Goal: Check status

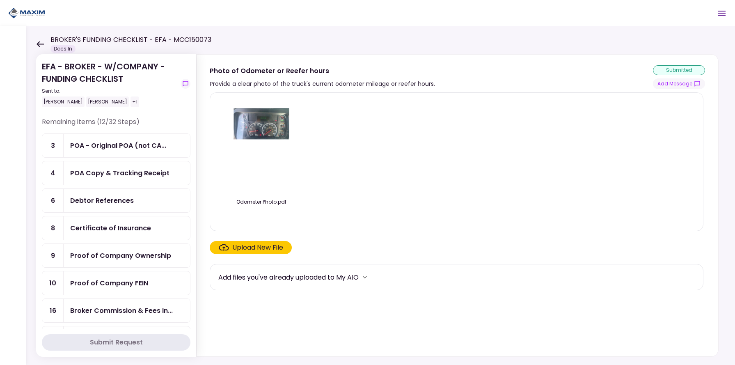
scroll to position [16, 0]
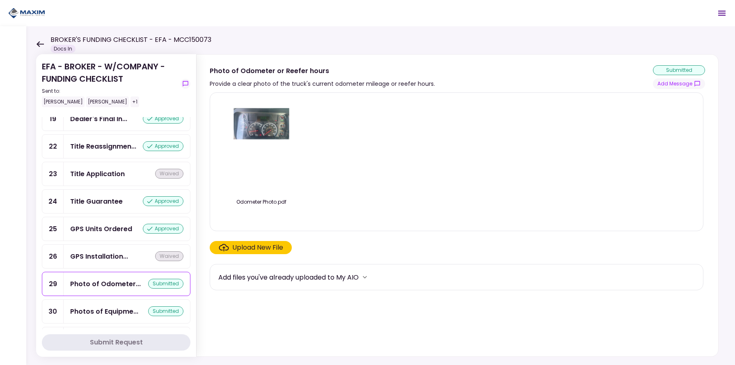
scroll to position [791, 0]
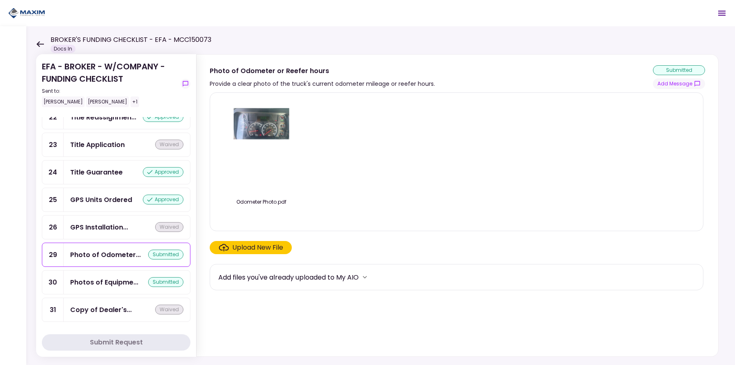
click at [120, 277] on div "Photos of Equipme..." at bounding box center [104, 282] width 68 height 10
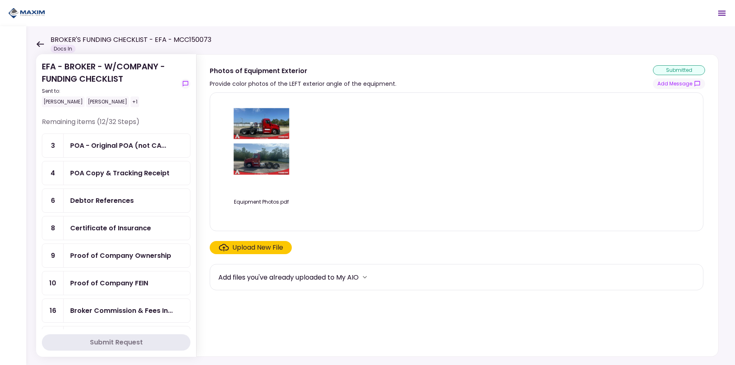
scroll to position [510, 0]
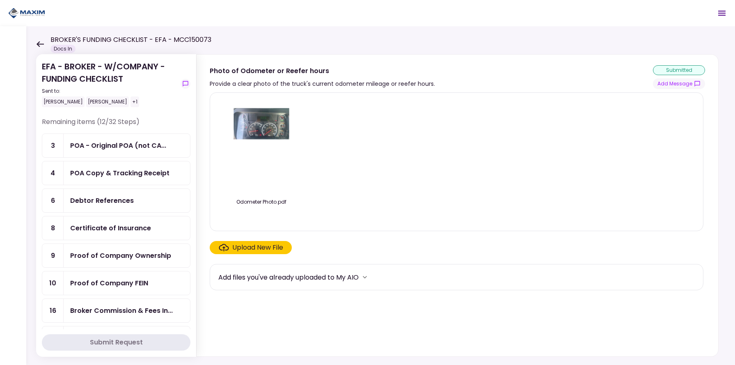
click at [122, 150] on div "POA - Original POA (not CA..." at bounding box center [118, 145] width 96 height 10
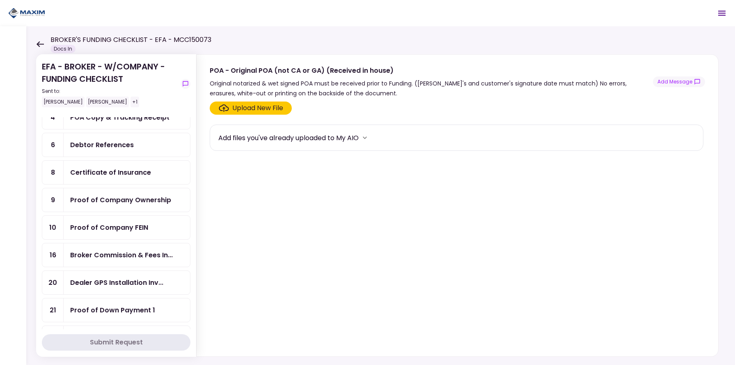
scroll to position [57, 0]
click at [104, 172] on div "Certificate of Insurance" at bounding box center [110, 171] width 81 height 10
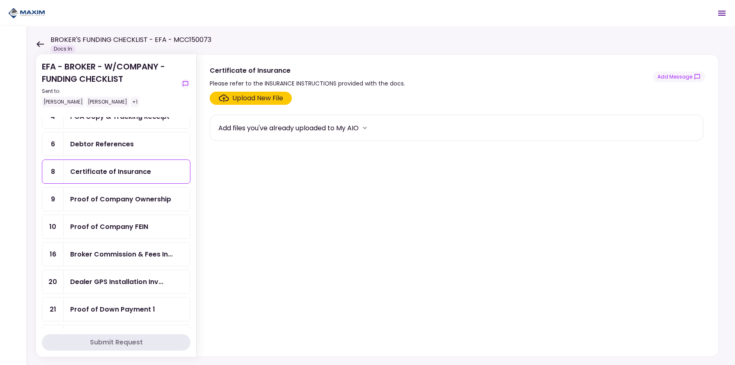
click at [97, 145] on div "Debtor References" at bounding box center [102, 144] width 64 height 10
click at [101, 194] on div "Proof of Company Ownership" at bounding box center [120, 199] width 101 height 10
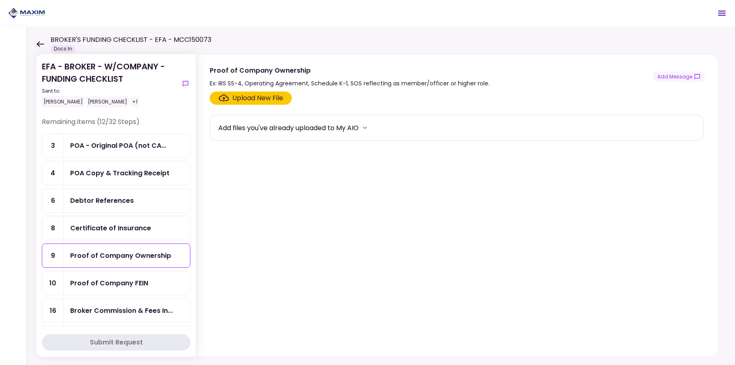
click at [170, 92] on div "Sent to:" at bounding box center [109, 90] width 135 height 7
